Goal: Information Seeking & Learning: Learn about a topic

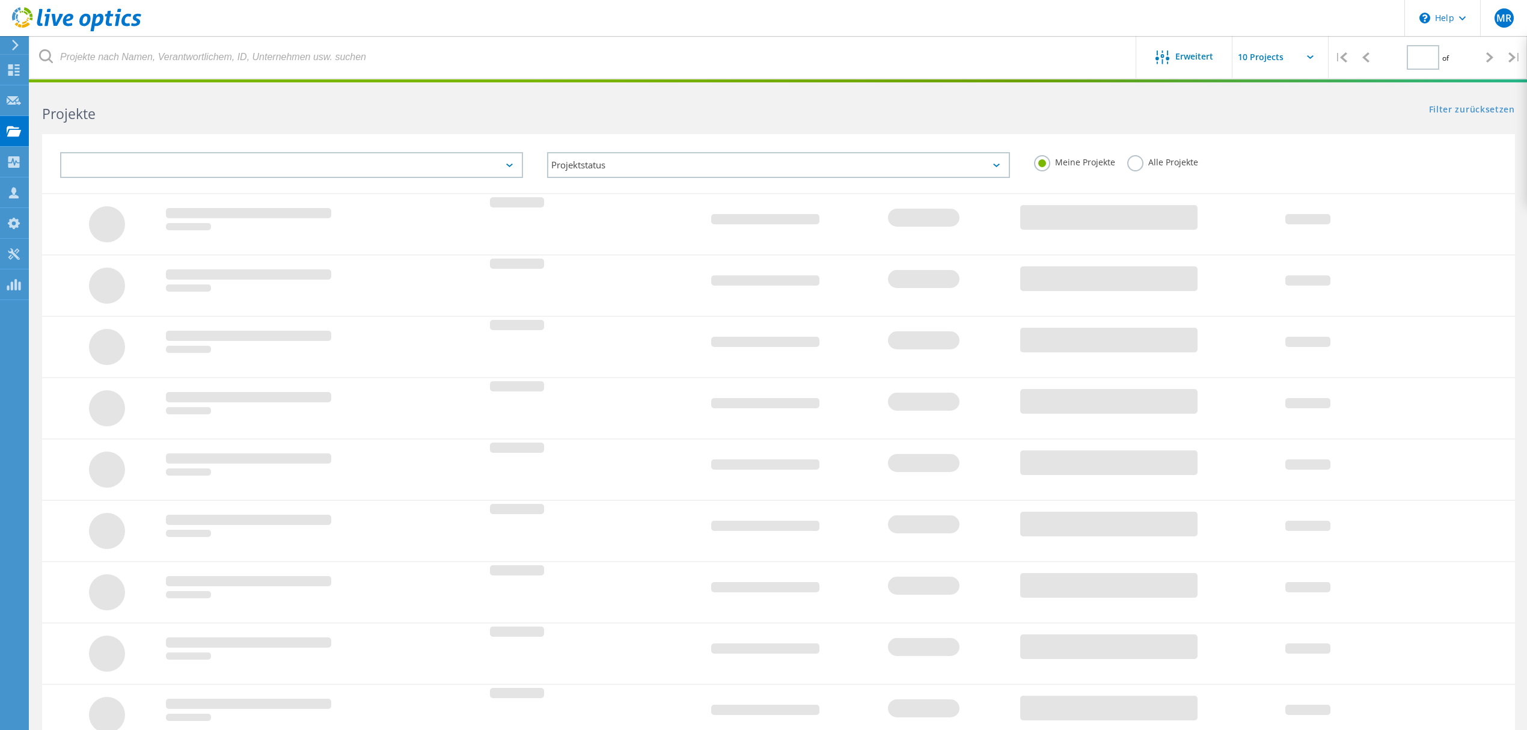
type input "1"
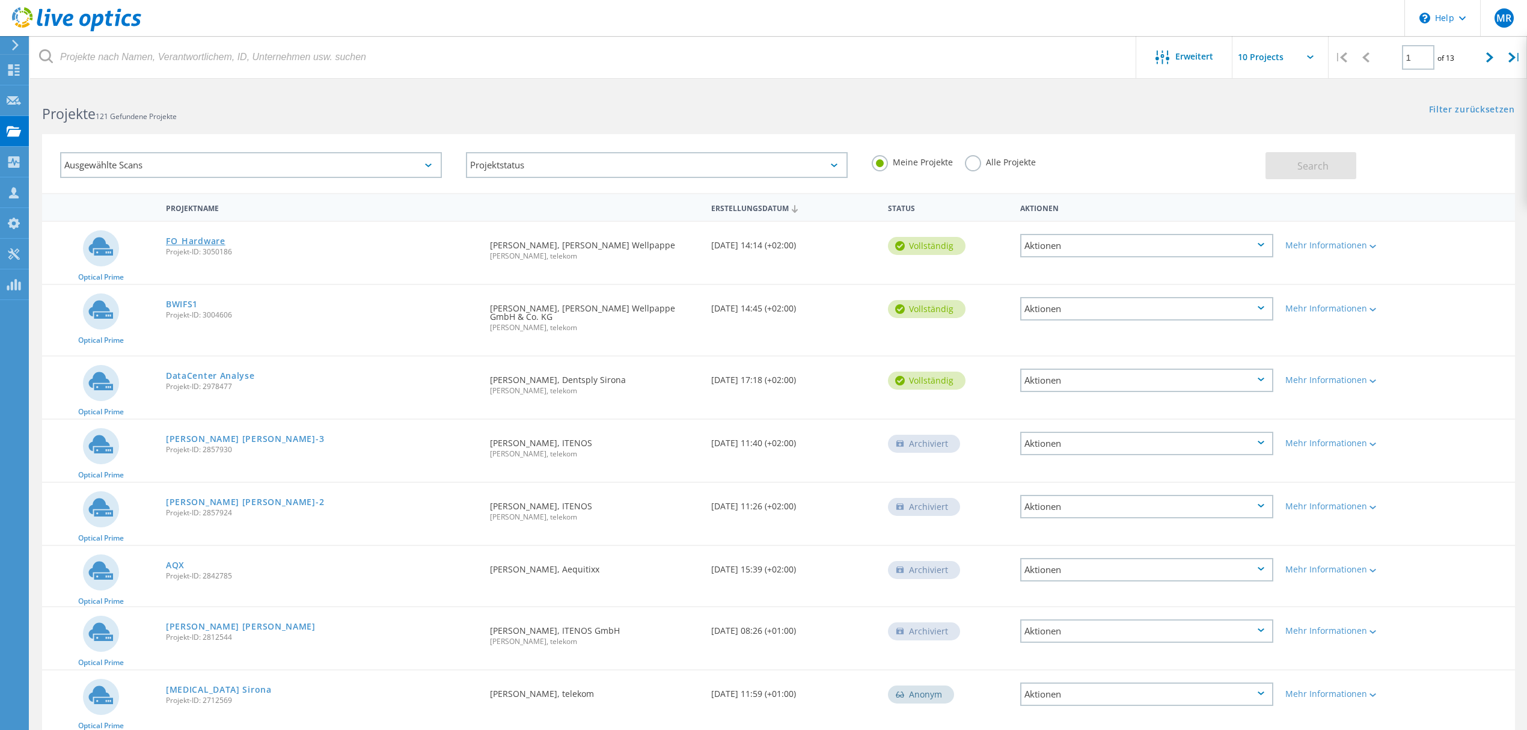
click at [179, 237] on link "FO_Hardware" at bounding box center [196, 241] width 60 height 8
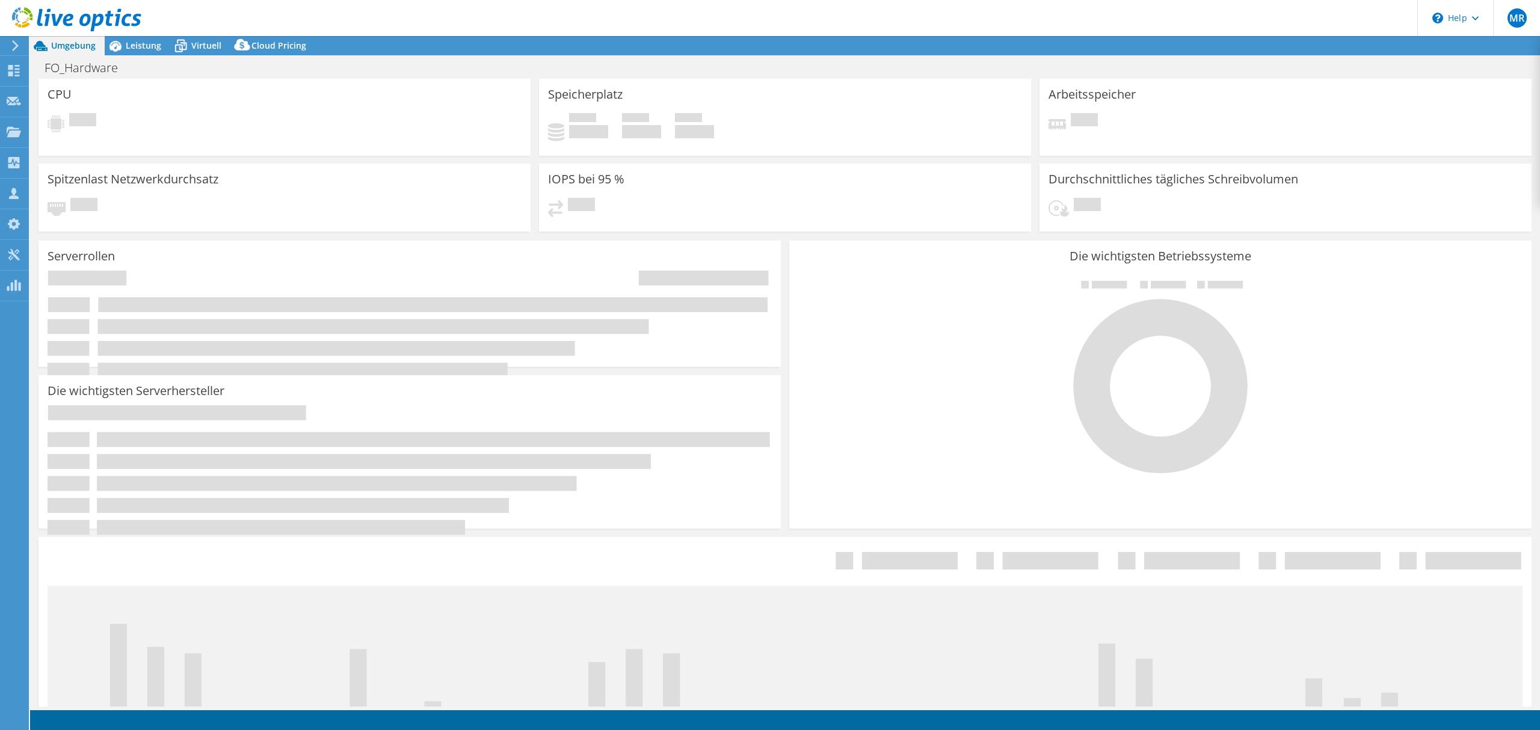
select select "USD"
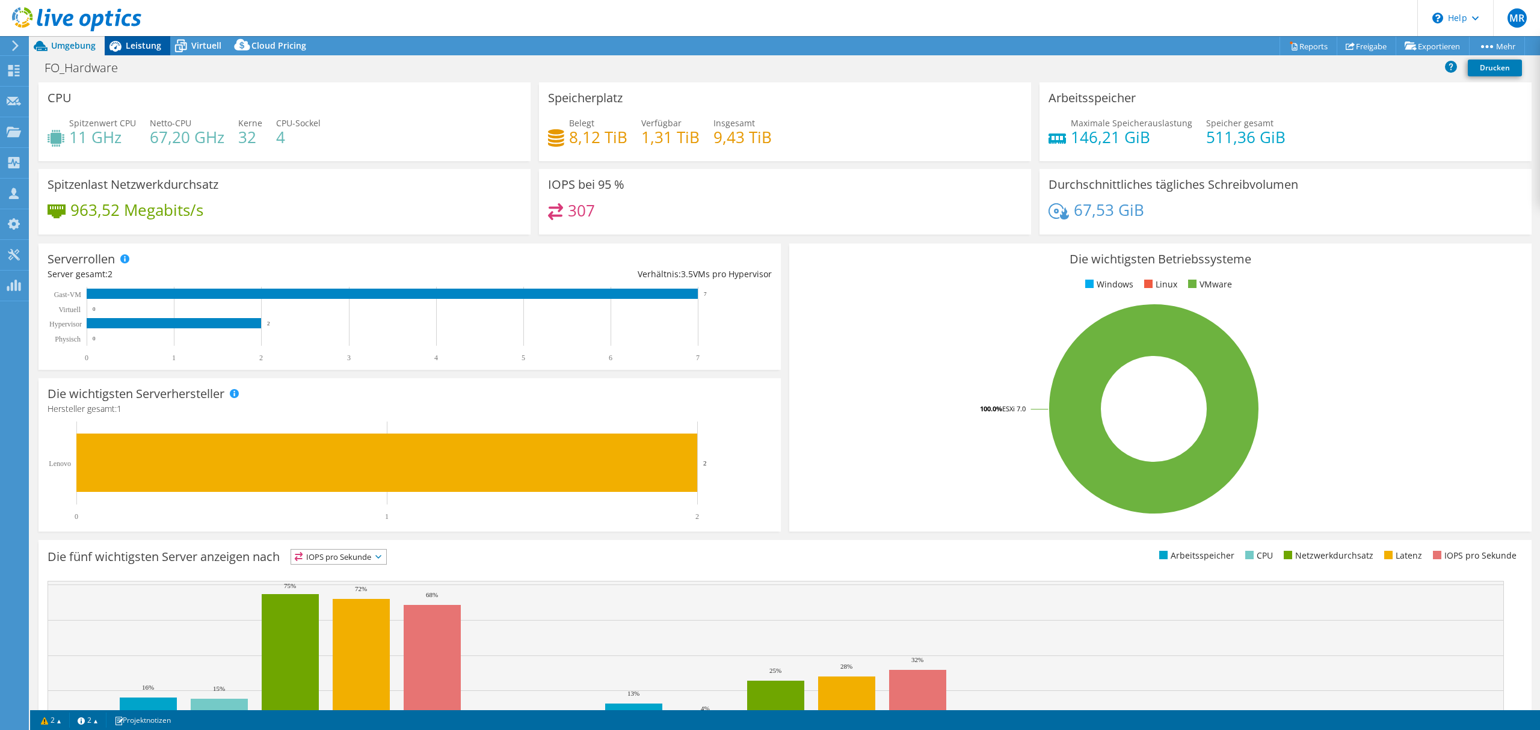
click at [132, 45] on span "Leistung" at bounding box center [143, 45] width 35 height 11
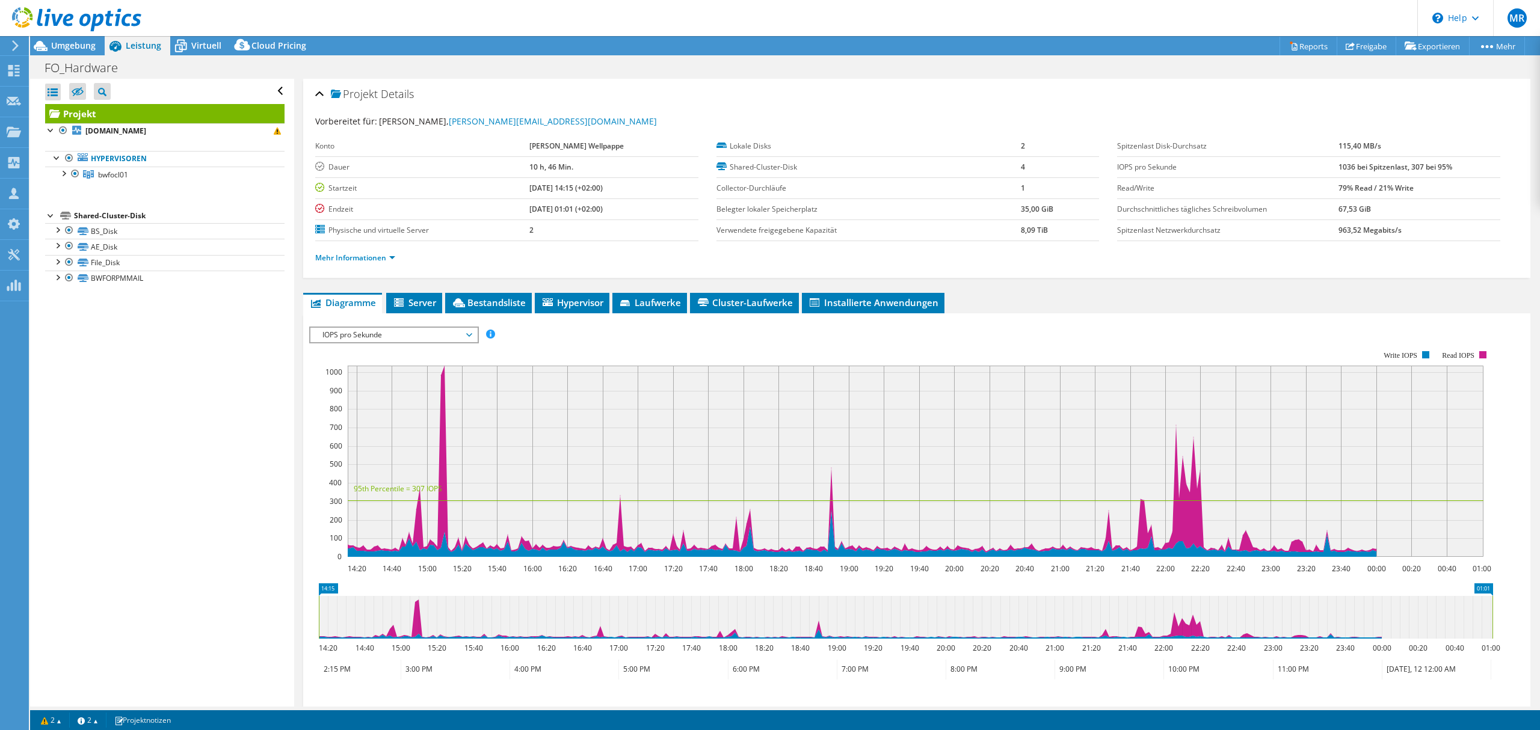
click at [469, 335] on span "IOPS pro Sekunde" at bounding box center [393, 335] width 155 height 14
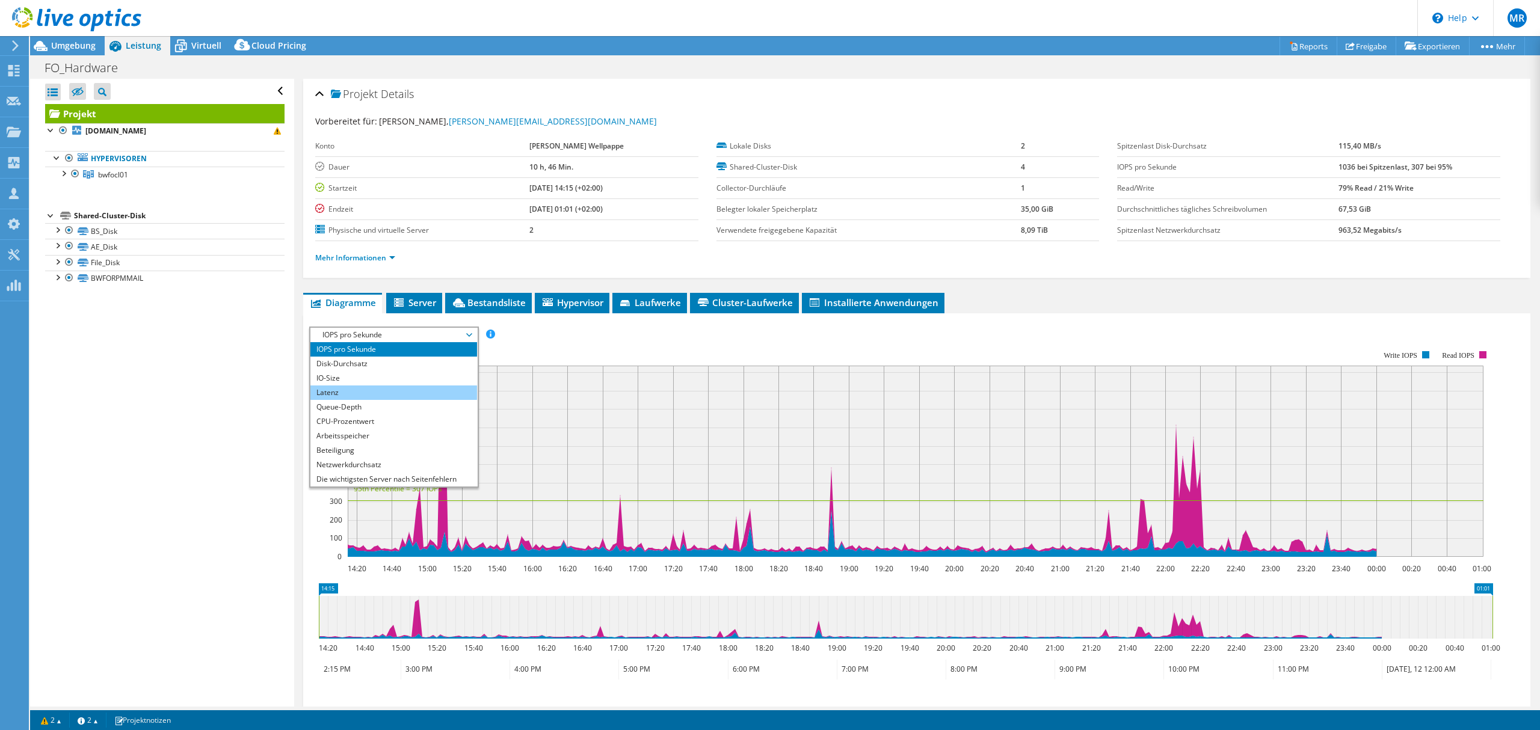
click at [367, 394] on li "Latenz" at bounding box center [393, 392] width 167 height 14
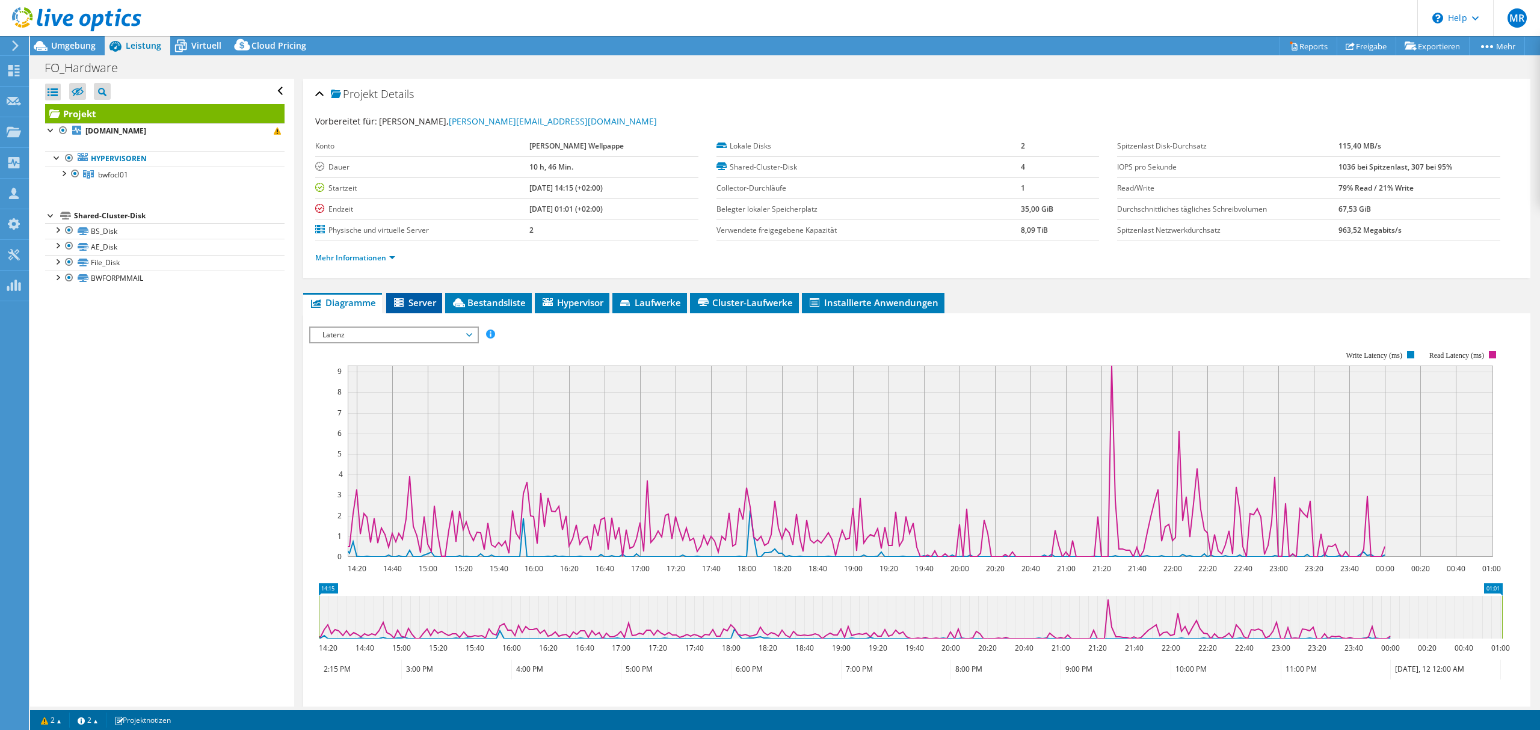
click at [401, 302] on icon at bounding box center [400, 303] width 12 height 10
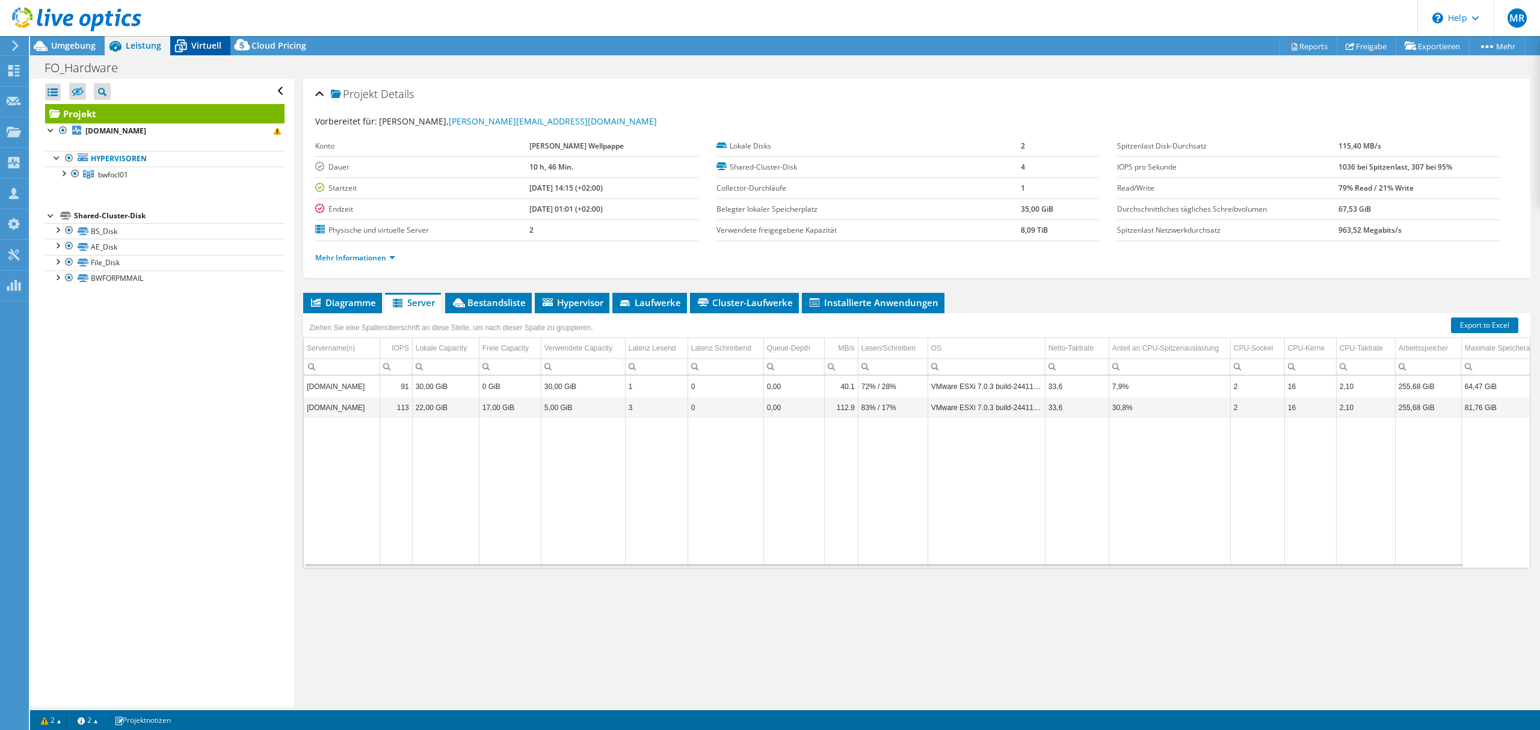
click at [197, 48] on span "Virtuell" at bounding box center [206, 45] width 30 height 11
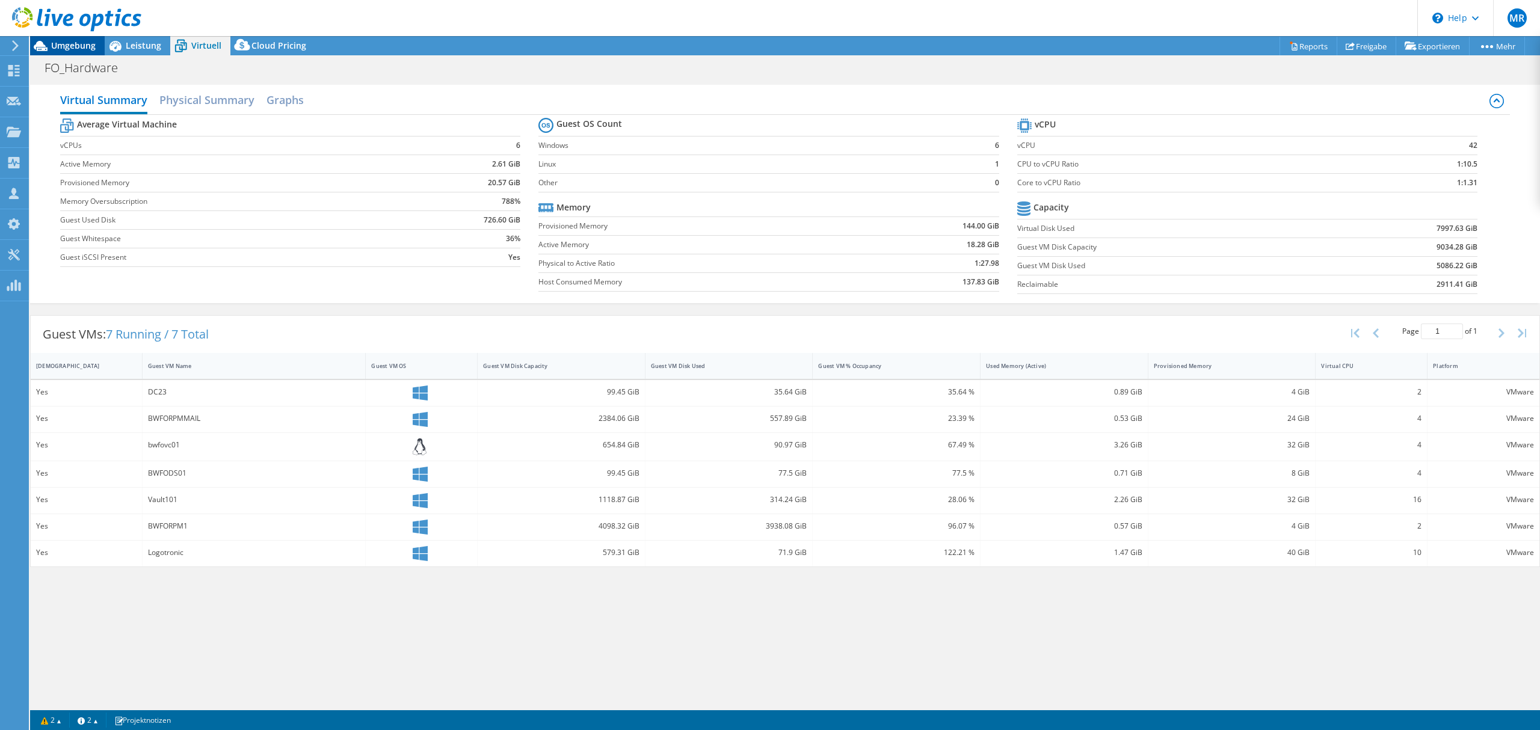
click at [66, 47] on span "Umgebung" at bounding box center [73, 45] width 45 height 11
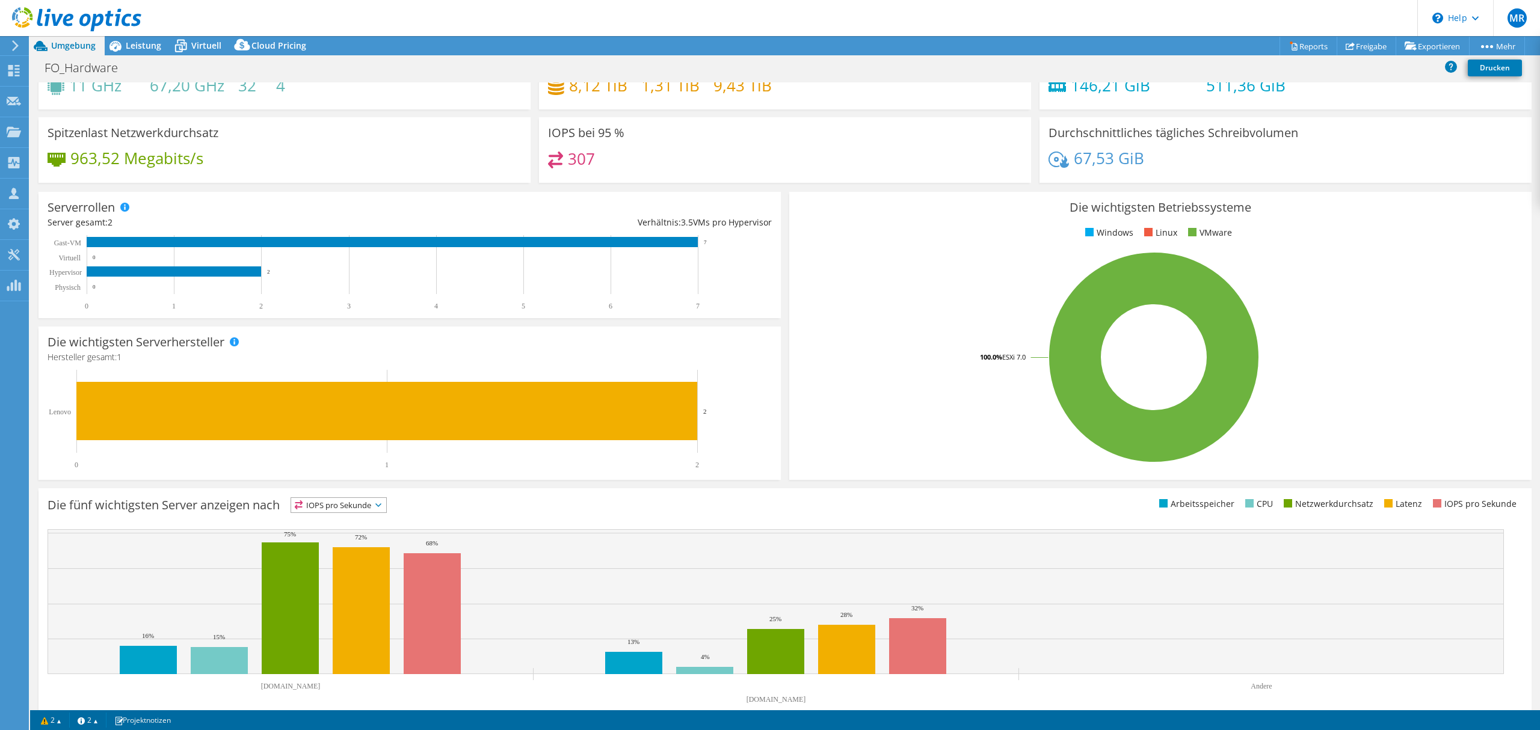
scroll to position [72, 0]
